Goal: Transaction & Acquisition: Book appointment/travel/reservation

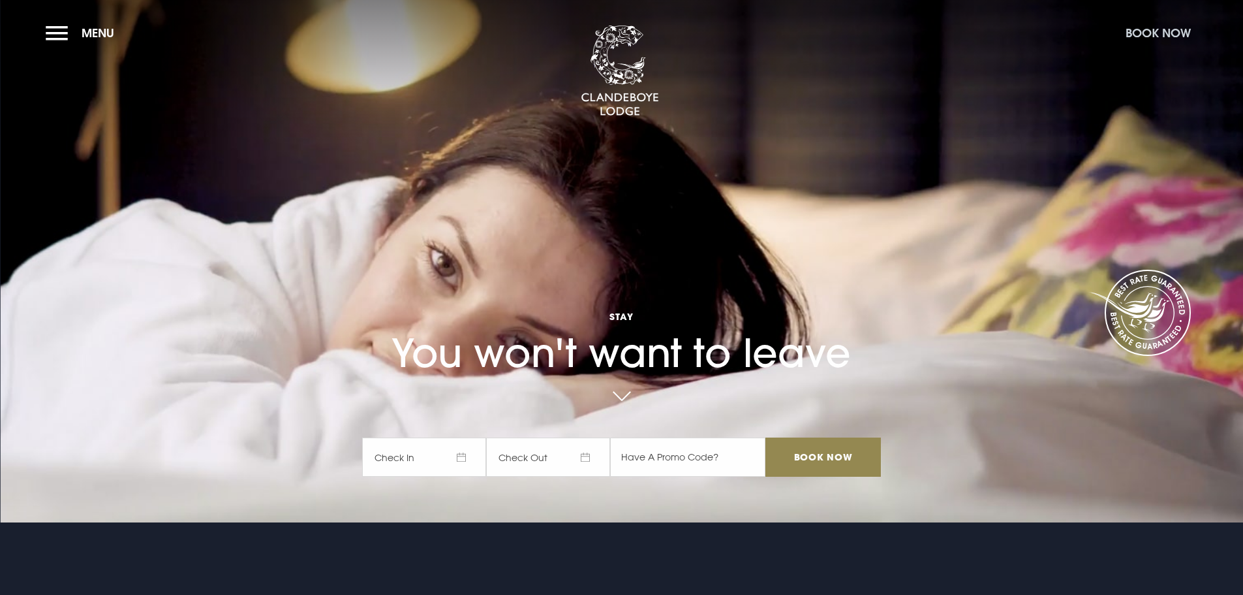
click at [1154, 39] on button "Book Now" at bounding box center [1158, 33] width 78 height 28
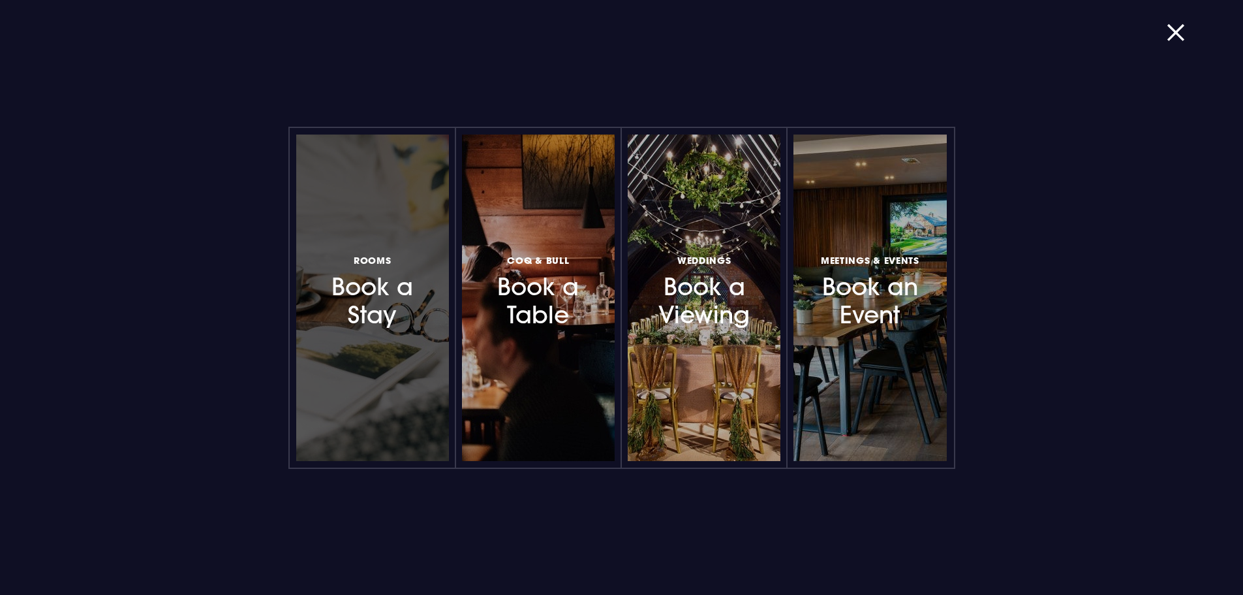
click at [375, 289] on h3 "Rooms Book a Stay" at bounding box center [373, 291] width 114 height 78
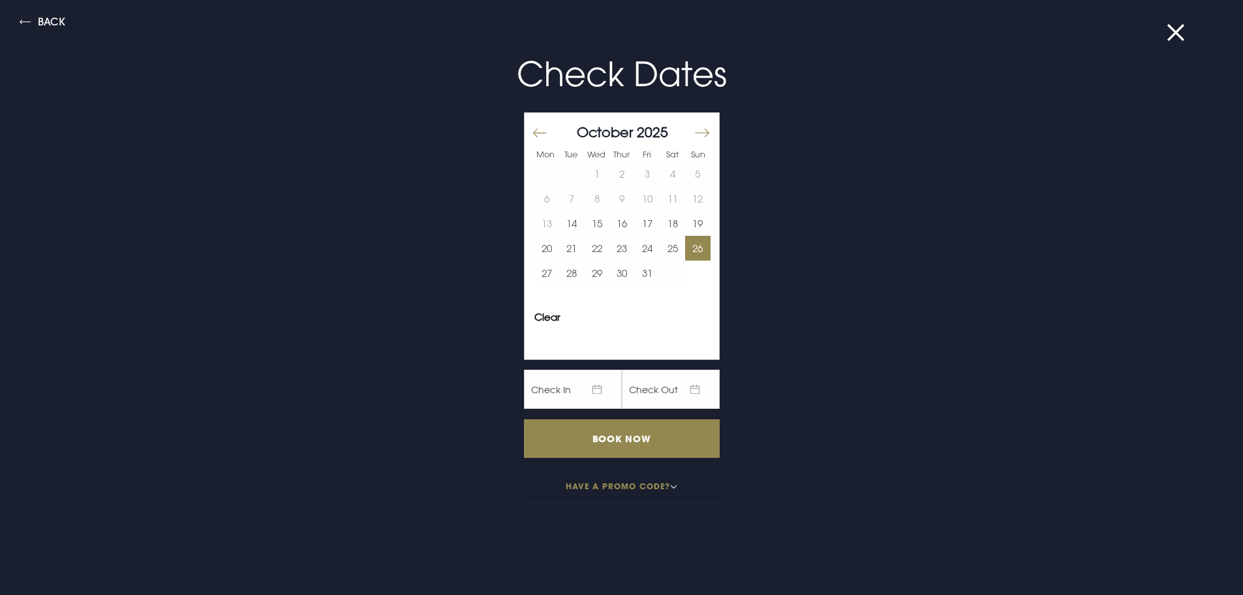
click at [691, 253] on button "26" at bounding box center [697, 248] width 25 height 25
click at [542, 272] on button "27" at bounding box center [547, 272] width 25 height 25
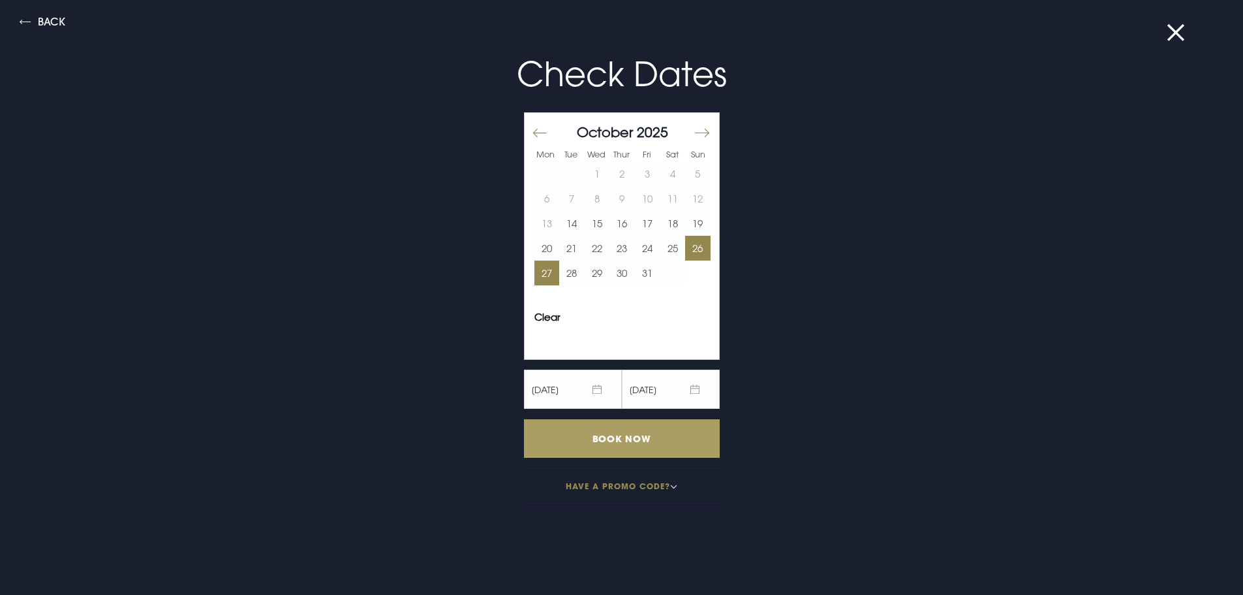
click at [629, 446] on input "Book Now" at bounding box center [622, 438] width 196 height 39
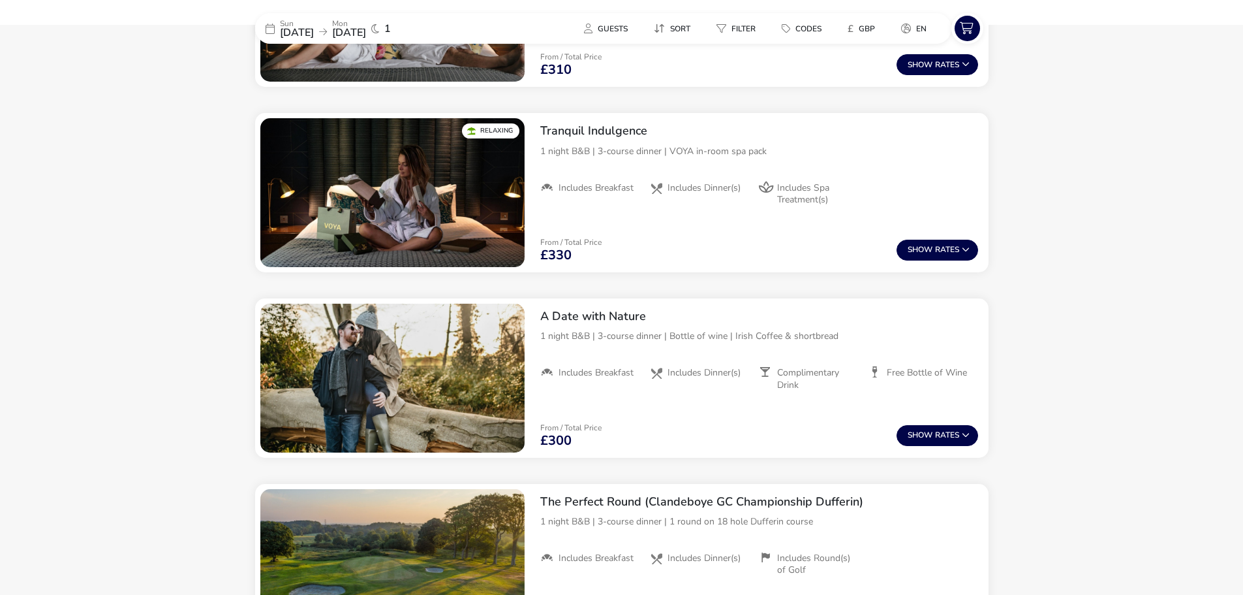
scroll to position [875, 0]
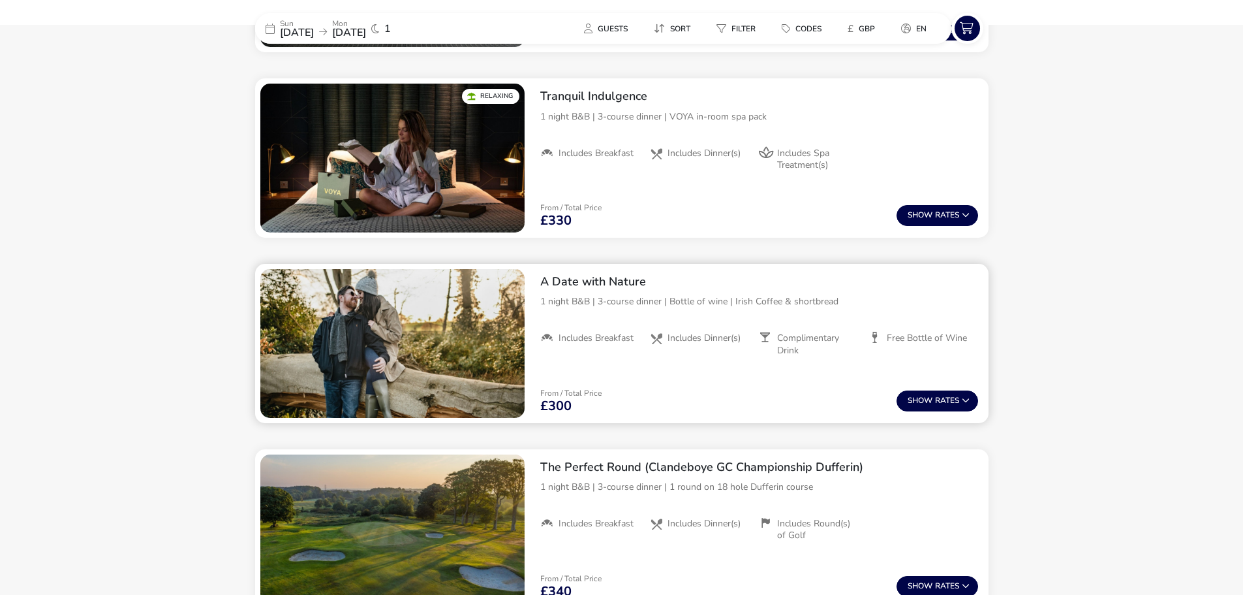
click at [534, 337] on div "A Date with Nature 1 night B&B | 3-course dinner | Bottle of wine | Irish Coffe…" at bounding box center [759, 315] width 459 height 103
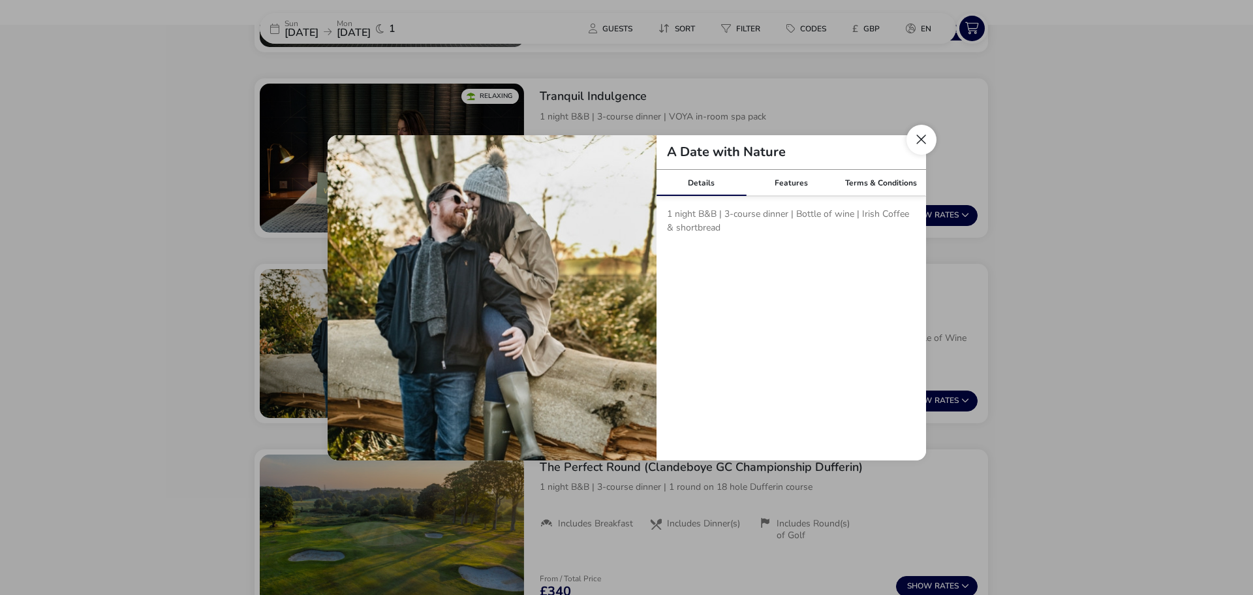
click at [926, 146] on button "Close modal" at bounding box center [922, 140] width 30 height 30
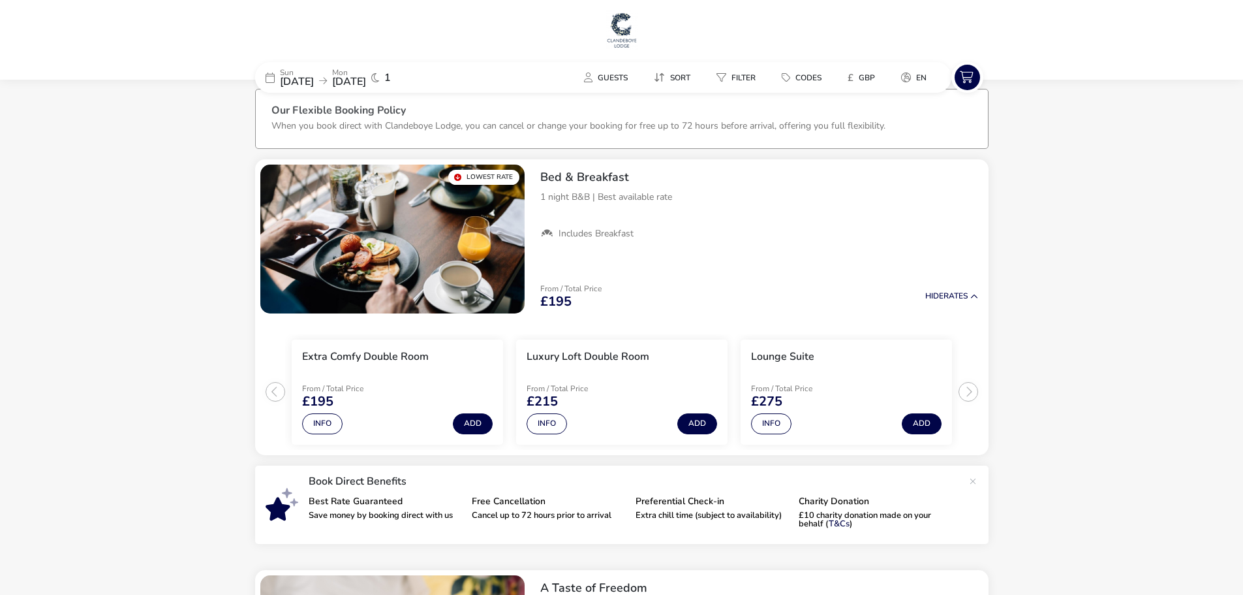
scroll to position [0, 0]
